Goal: Check status: Check status

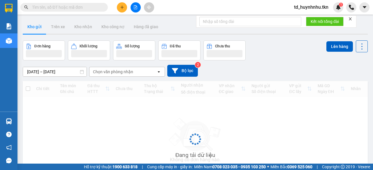
click at [44, 8] on input "text" at bounding box center [66, 7] width 69 height 6
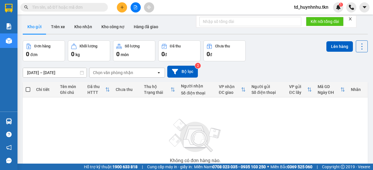
paste input "0908939707"
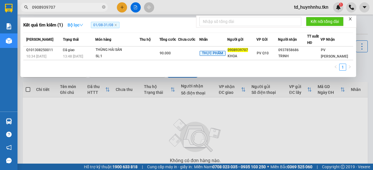
type input "0908939707"
click at [82, 28] on button "Bộ lọc" at bounding box center [75, 24] width 25 height 9
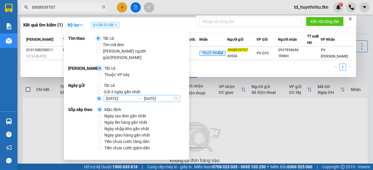
click at [176, 95] on div "01/08/2025 31/08/2025" at bounding box center [142, 98] width 76 height 7
click at [101, 96] on input "01/08/2025 31/08/2025" at bounding box center [99, 98] width 5 height 5
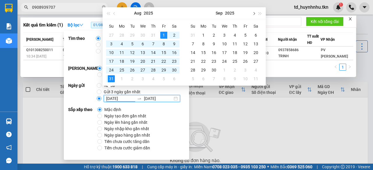
click at [252, 14] on button "button" at bounding box center [253, 13] width 6 height 12
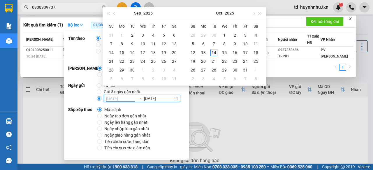
type input "14/10/2025"
click at [213, 53] on div "14" at bounding box center [213, 52] width 7 height 7
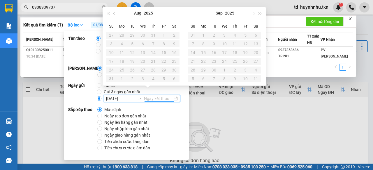
type input "01/08/2025"
type input "31/08/2025"
click at [199, 121] on div at bounding box center [186, 85] width 373 height 170
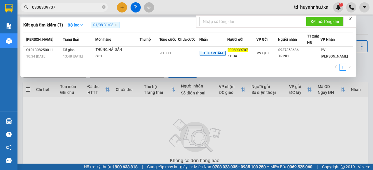
click at [77, 9] on input "0908939707" at bounding box center [66, 7] width 69 height 6
type input "0"
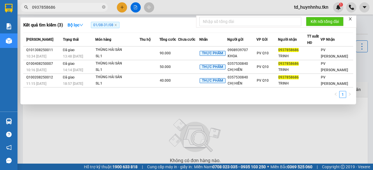
type input "0937858686"
click at [111, 25] on span "01/08 - 31/08" at bounding box center [105, 25] width 29 height 6
click at [117, 26] on icon "close" at bounding box center [115, 25] width 3 height 3
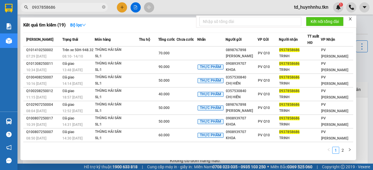
click at [138, 25] on div "Kết quả tìm kiếm ( 19 ) Bộ lọc" at bounding box center [188, 24] width 330 height 9
click at [155, 21] on div "Kết quả tìm kiếm ( 19 ) Bộ lọc" at bounding box center [188, 24] width 330 height 9
click at [168, 10] on div at bounding box center [186, 85] width 373 height 170
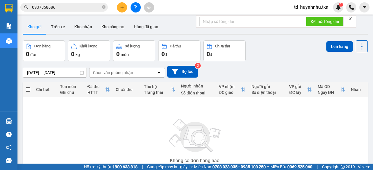
click at [171, 8] on div "Kết quả tìm kiếm ( 19 ) Bộ lọc Mã ĐH Trạng thái Món hàng Thu hộ Tổng cước Chưa …" at bounding box center [186, 7] width 373 height 15
